Goal: Task Accomplishment & Management: Use online tool/utility

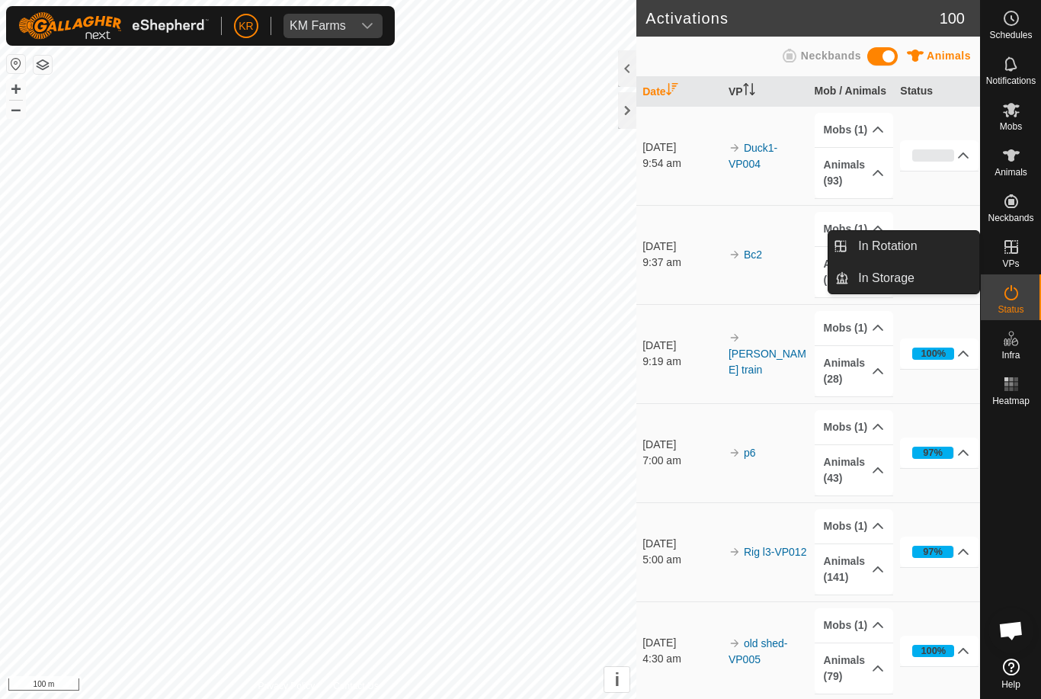
click at [924, 251] on link "In Rotation" at bounding box center [914, 246] width 130 height 30
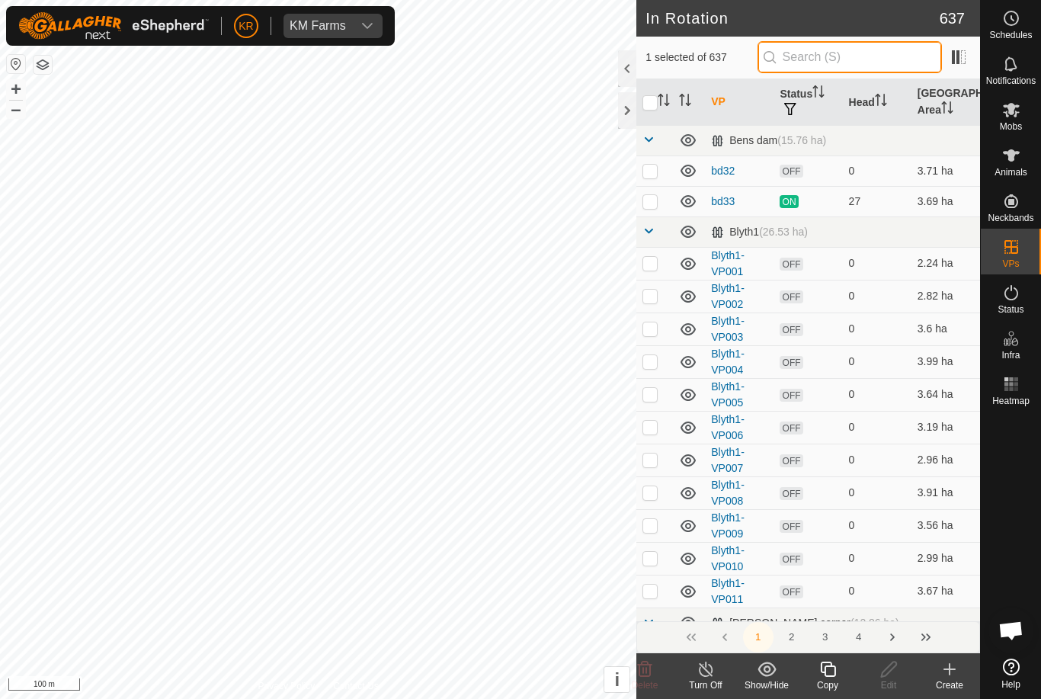
click at [879, 54] on input "text" at bounding box center [850, 57] width 184 height 32
click at [945, 669] on icon at bounding box center [949, 669] width 11 height 0
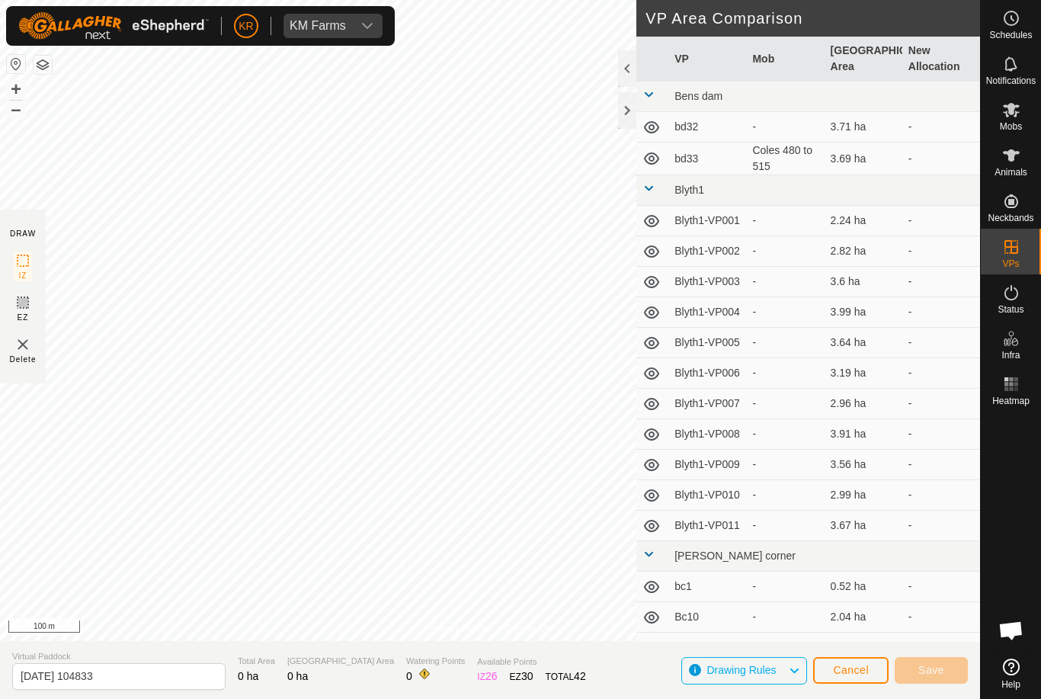
click at [852, 668] on span "Cancel" at bounding box center [851, 670] width 36 height 12
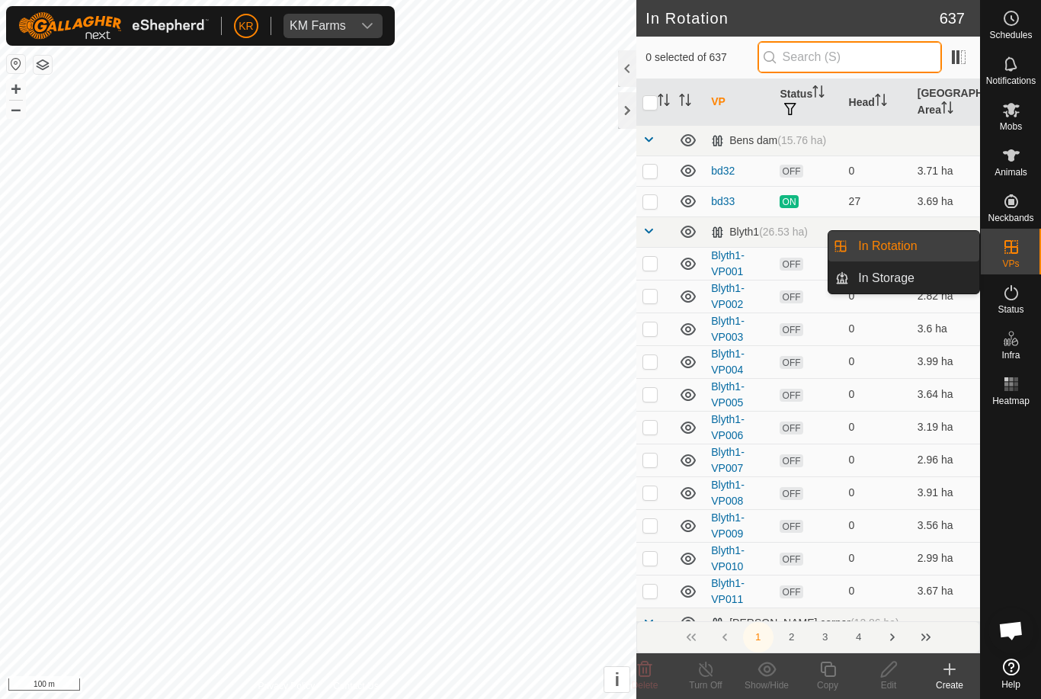
click at [858, 59] on input "text" at bounding box center [850, 57] width 184 height 32
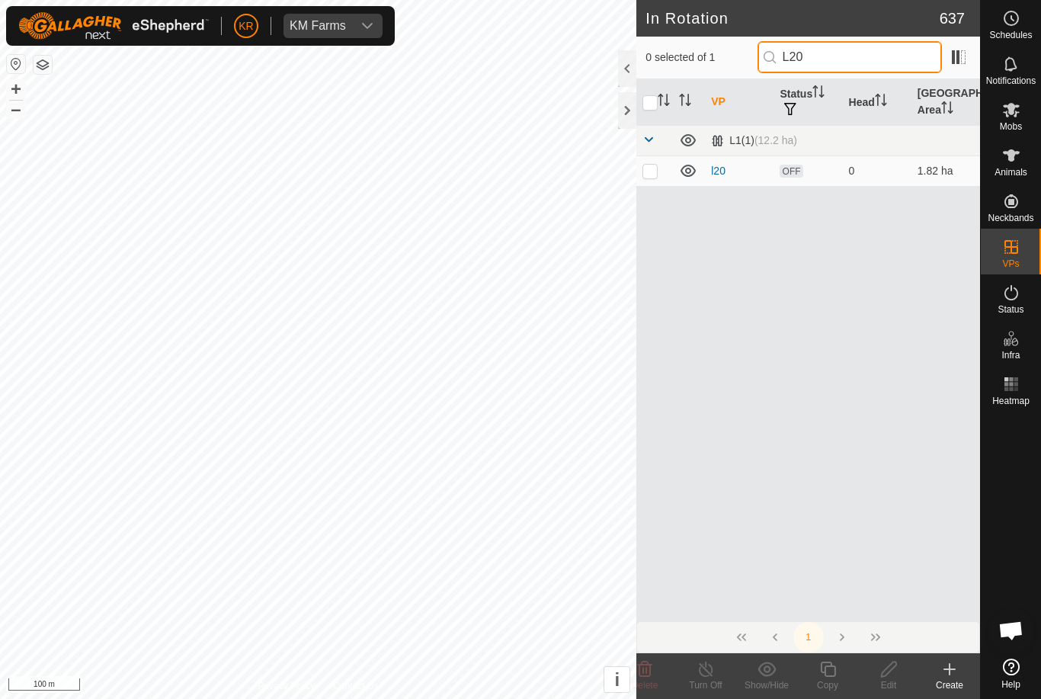
type input "L20"
click at [653, 174] on p-checkbox at bounding box center [649, 171] width 15 height 12
checkbox input "true"
click at [1015, 117] on icon at bounding box center [1011, 110] width 18 height 18
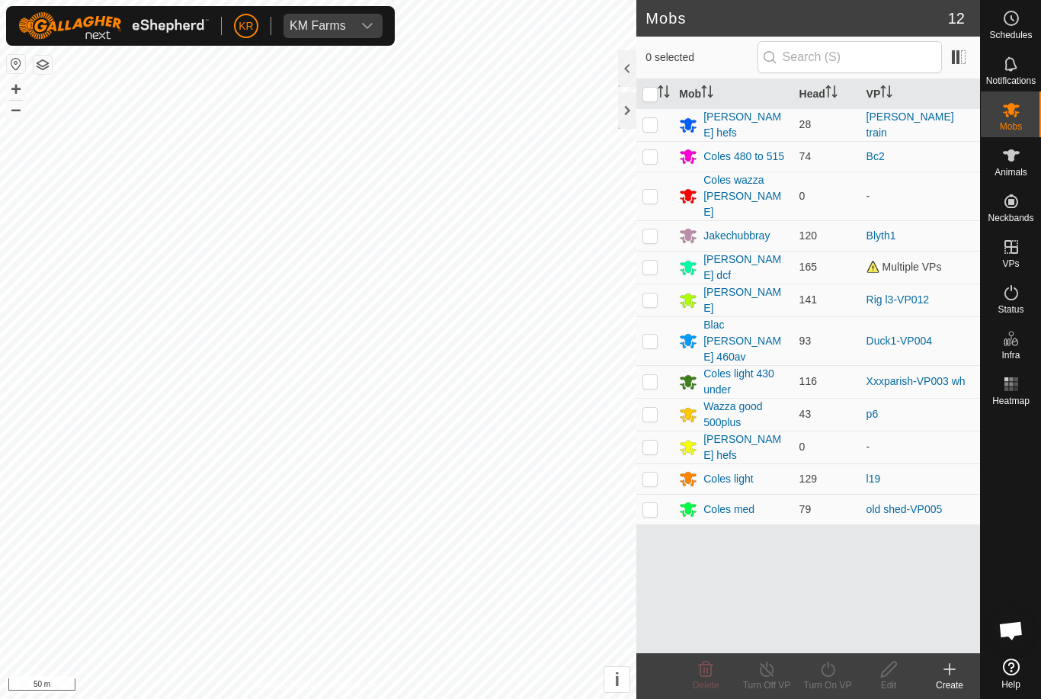
click at [652, 473] on p-checkbox at bounding box center [649, 479] width 15 height 12
checkbox input "true"
click at [827, 672] on icon at bounding box center [828, 669] width 19 height 18
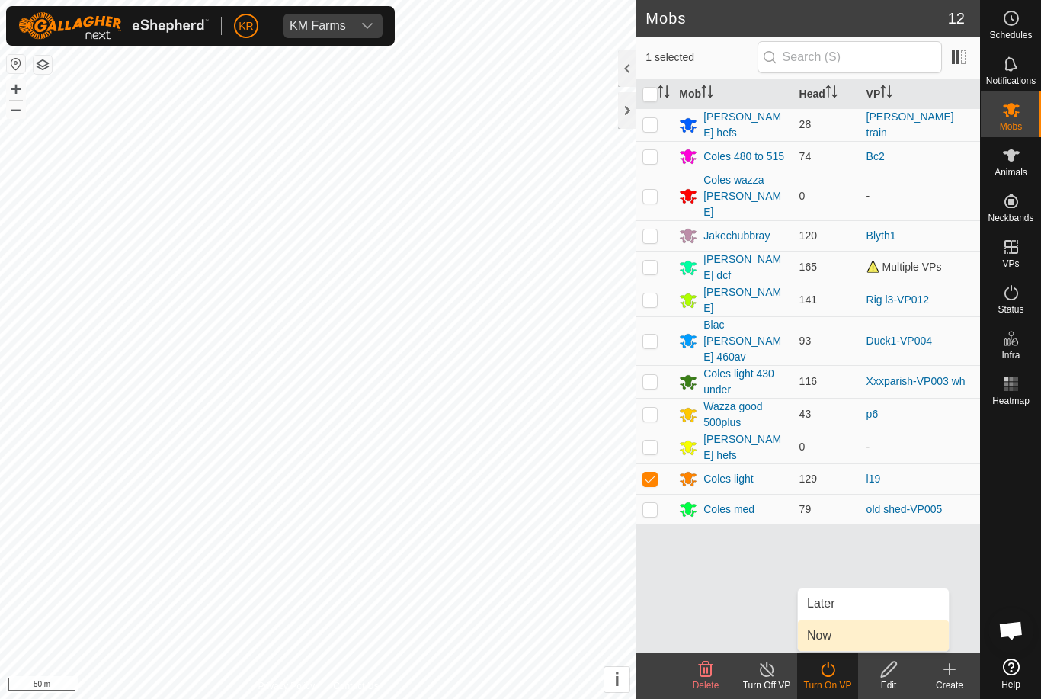
click at [844, 645] on link "Now" at bounding box center [873, 635] width 151 height 30
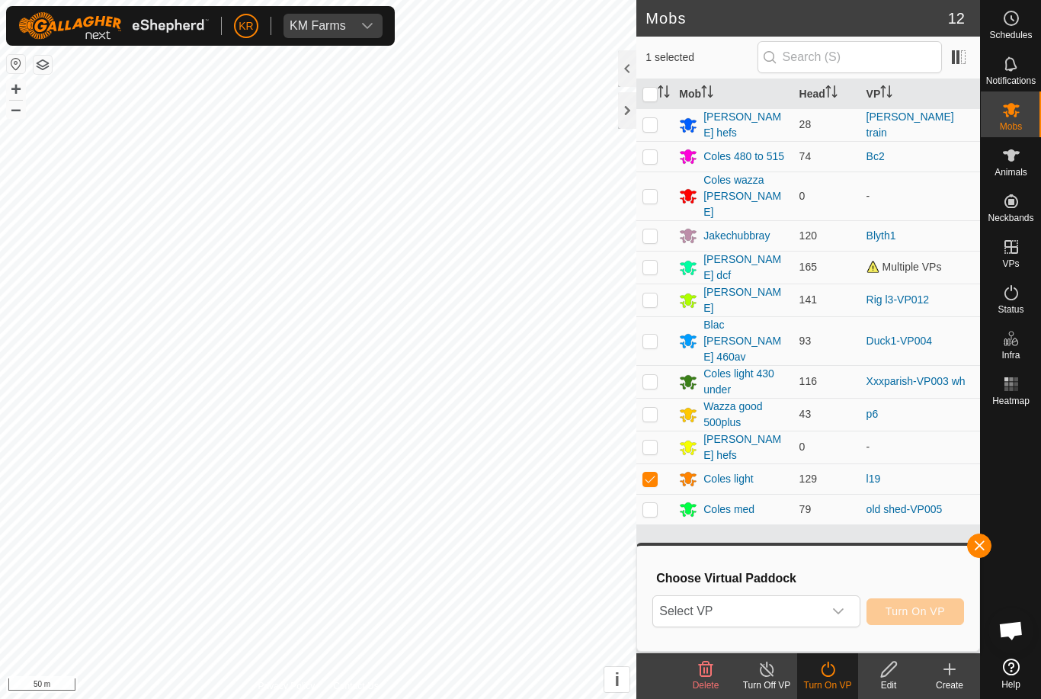
click at [810, 616] on span "Select VP" at bounding box center [737, 611] width 169 height 30
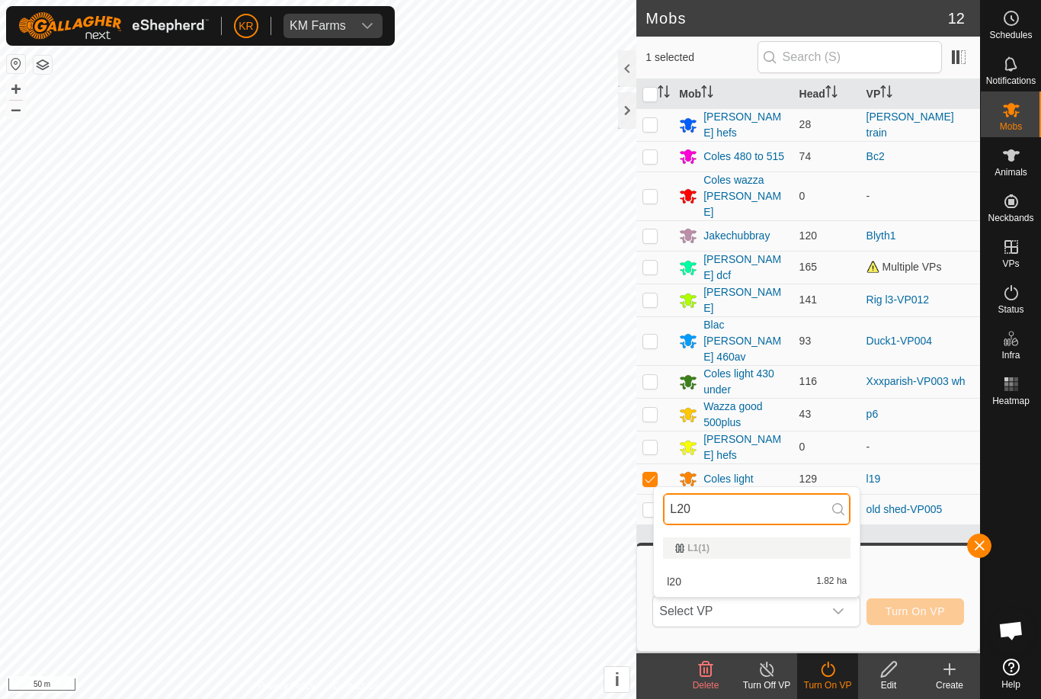
type input "L20"
click at [757, 575] on div "l20 1.82 ha" at bounding box center [756, 581] width 187 height 18
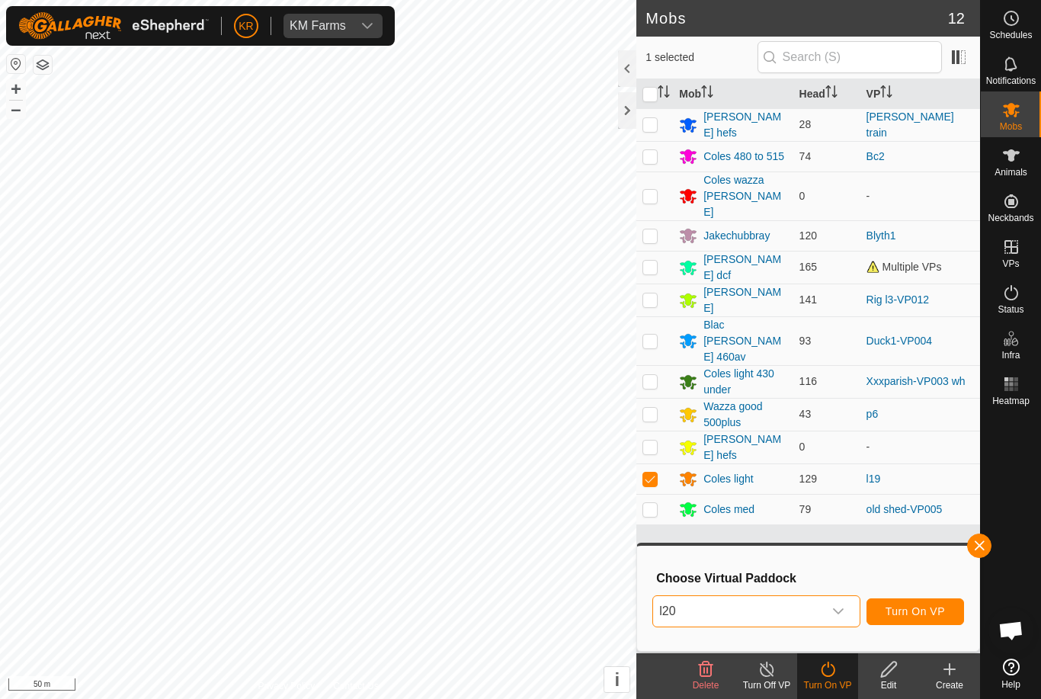
click at [929, 610] on span "Turn On VP" at bounding box center [915, 611] width 59 height 12
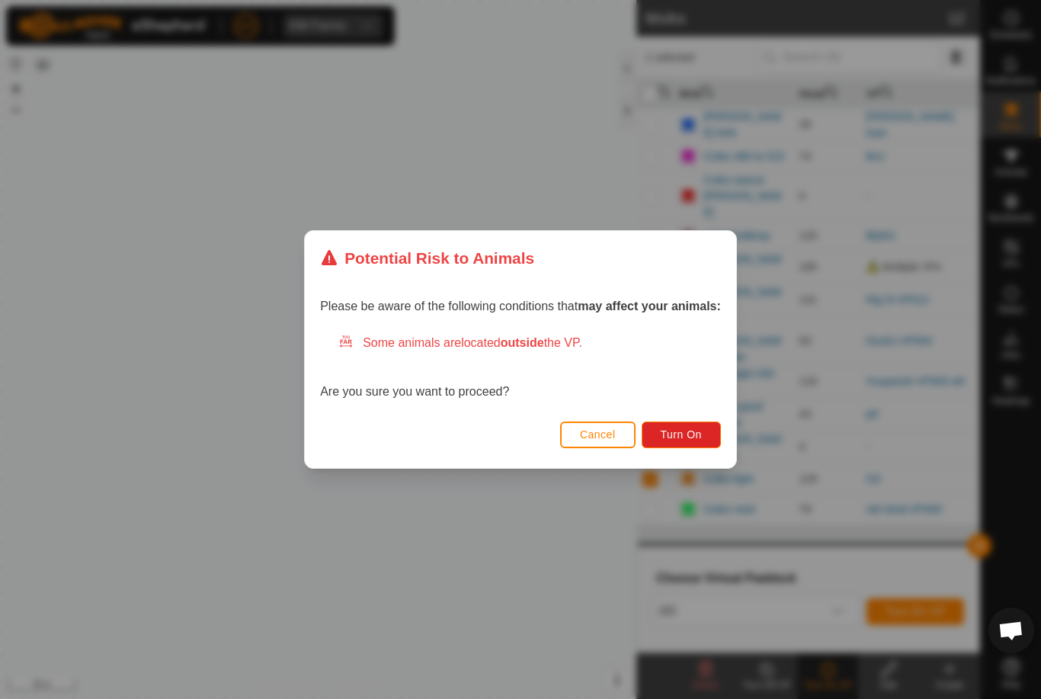
click at [694, 439] on span "Turn On" at bounding box center [681, 434] width 41 height 12
